Goal: Task Accomplishment & Management: Use online tool/utility

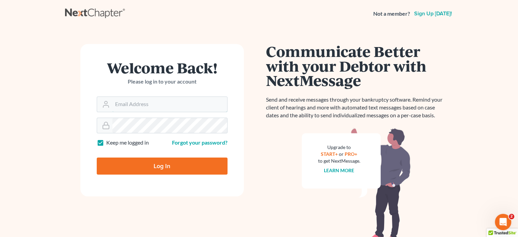
type input "[PERSON_NAME][EMAIL_ADDRESS][DOMAIN_NAME]"
click at [130, 163] on input "Log In" at bounding box center [162, 165] width 131 height 17
type input "Thinking..."
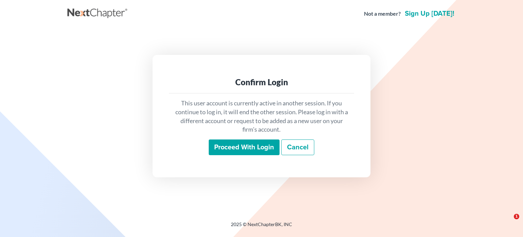
click at [224, 151] on input "Proceed with login" at bounding box center [244, 147] width 71 height 16
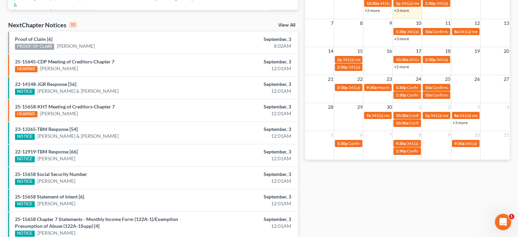
scroll to position [204, 0]
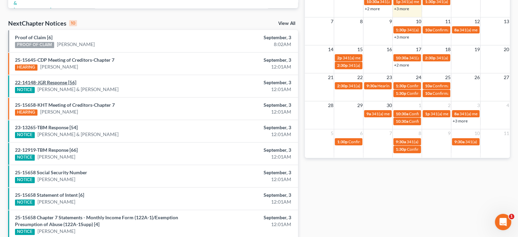
click at [50, 80] on link "22-14148-JGR Response [56]" at bounding box center [45, 82] width 61 height 6
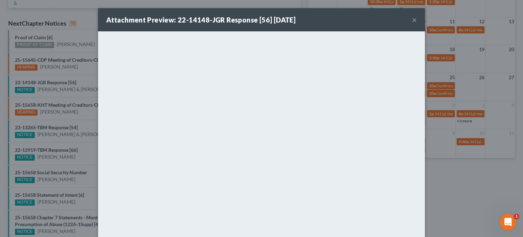
click at [412, 19] on button "×" at bounding box center [414, 20] width 5 height 8
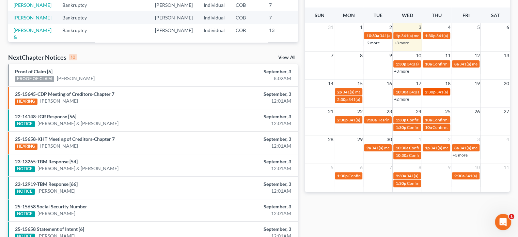
scroll to position [136, 0]
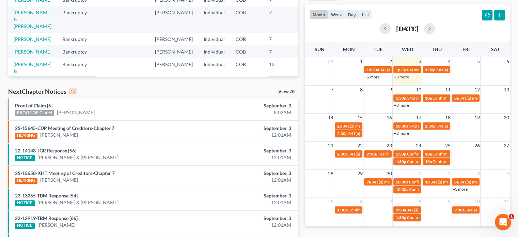
click at [400, 78] on link "+3 more" at bounding box center [401, 76] width 15 height 5
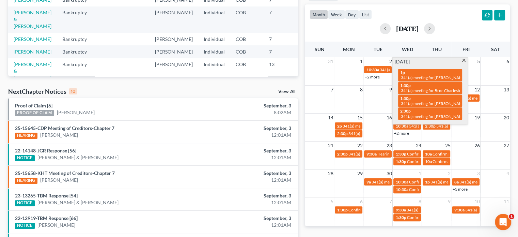
click at [463, 59] on span at bounding box center [463, 61] width 5 height 4
